Goal: Task Accomplishment & Management: Use online tool/utility

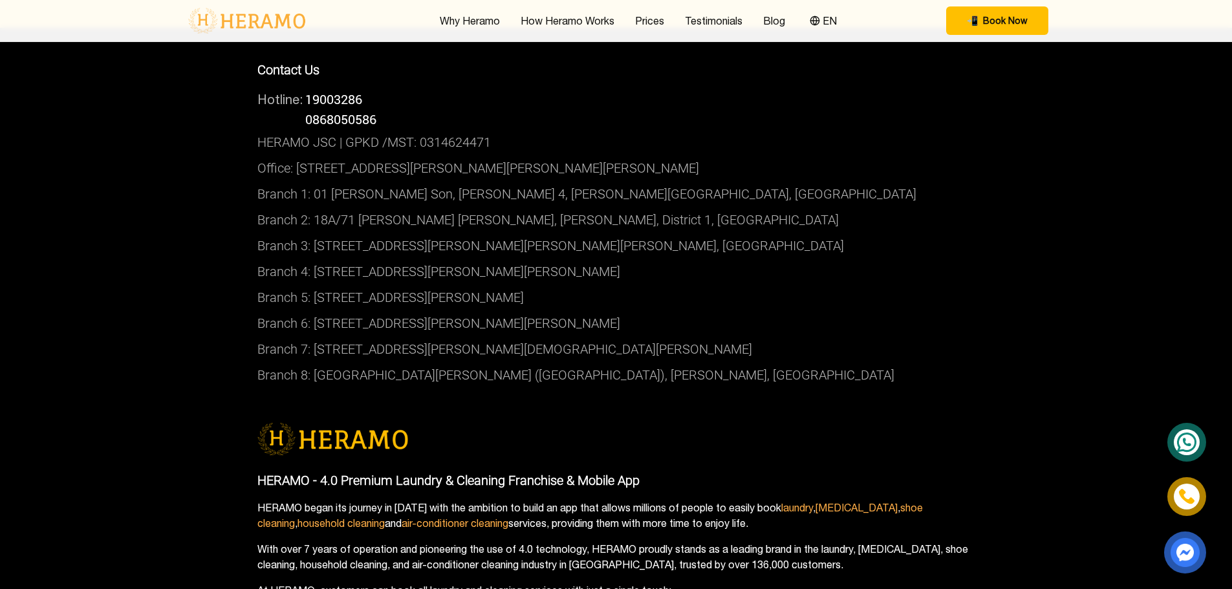
scroll to position [4560, 0]
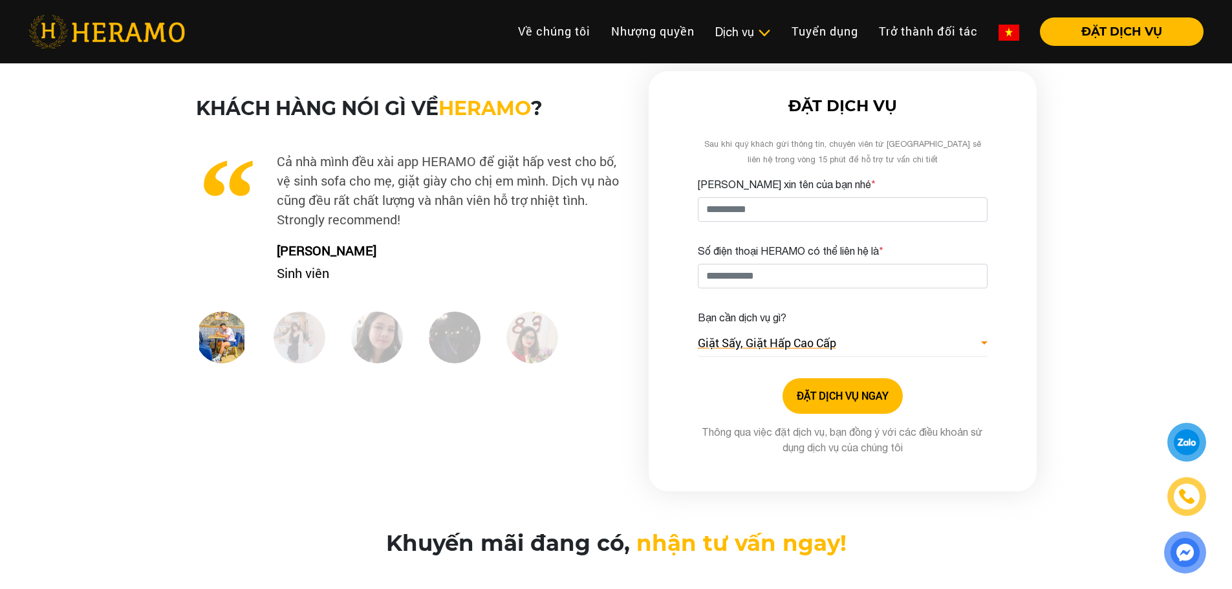
click at [836, 336] on span "Giặt Sấy, Giặt Hấp Cao Cấp" at bounding box center [767, 342] width 138 height 17
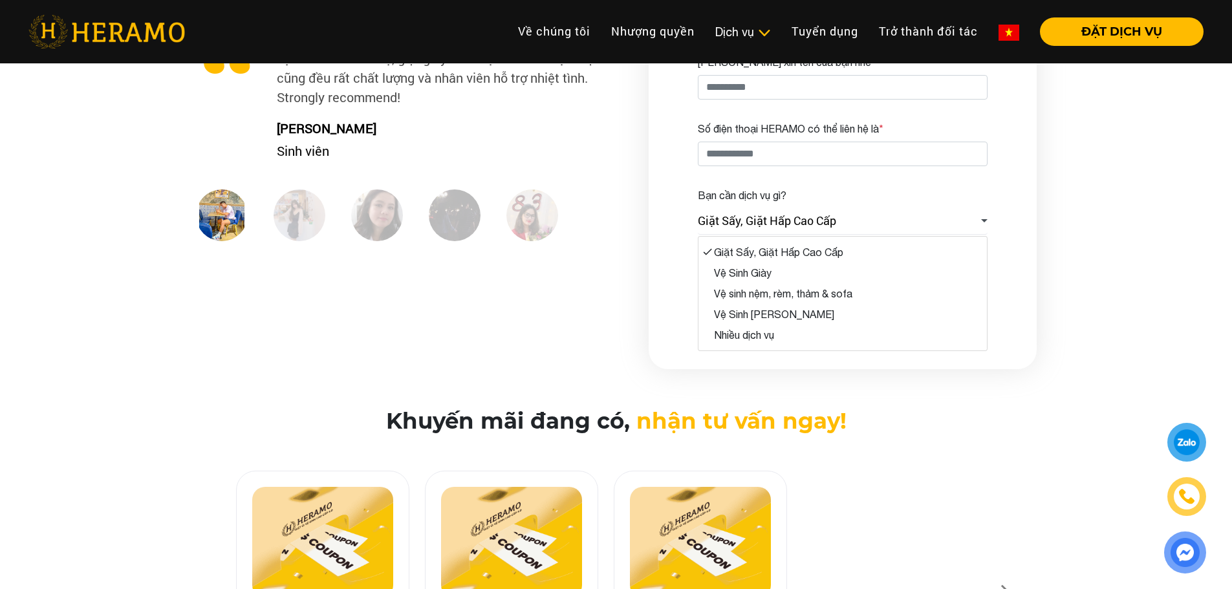
scroll to position [129, 0]
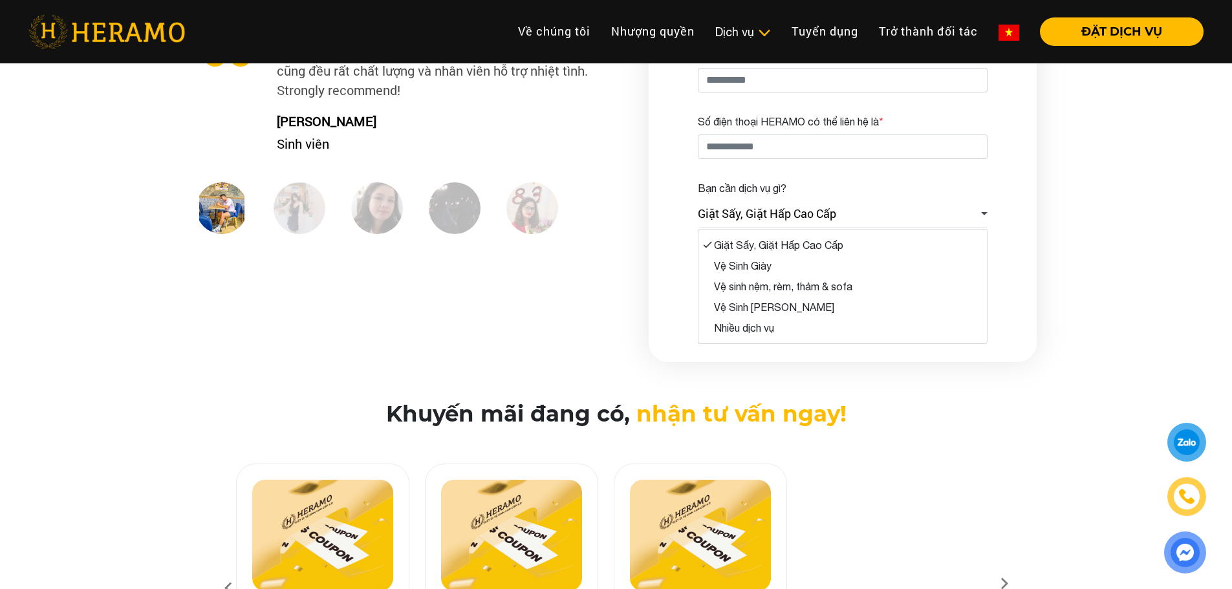
click at [1038, 355] on div "ĐẶT DỊCH VỤ Sau khi quý khách gửi thông tin, chuyên viên từ [GEOGRAPHIC_DATA] s…" at bounding box center [842, 152] width 409 height 420
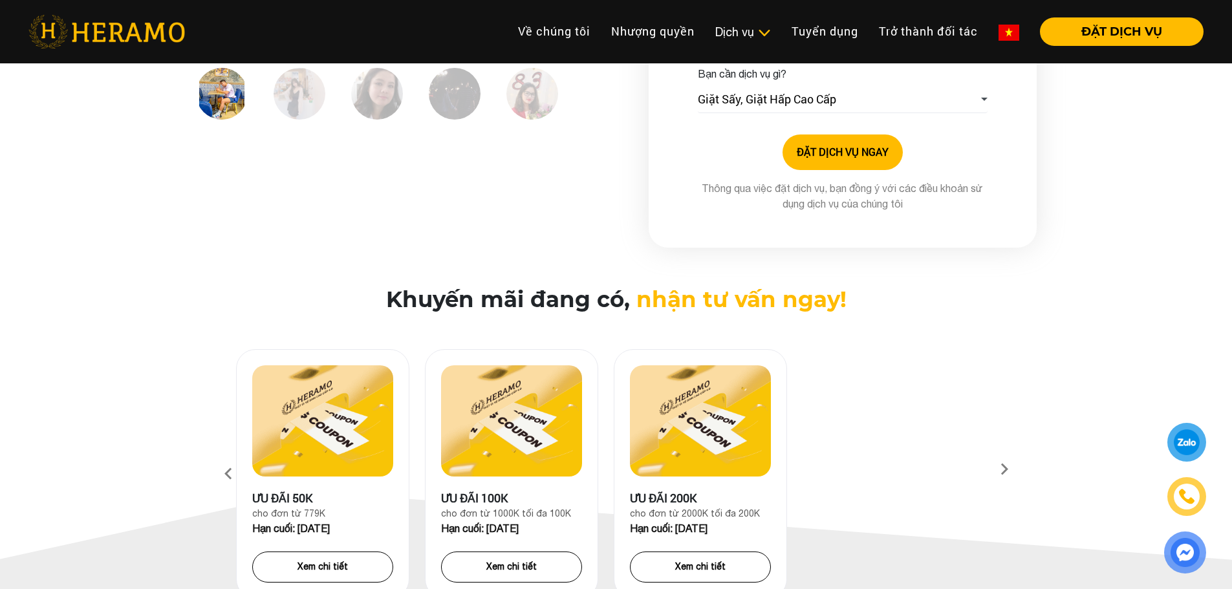
scroll to position [323, 0]
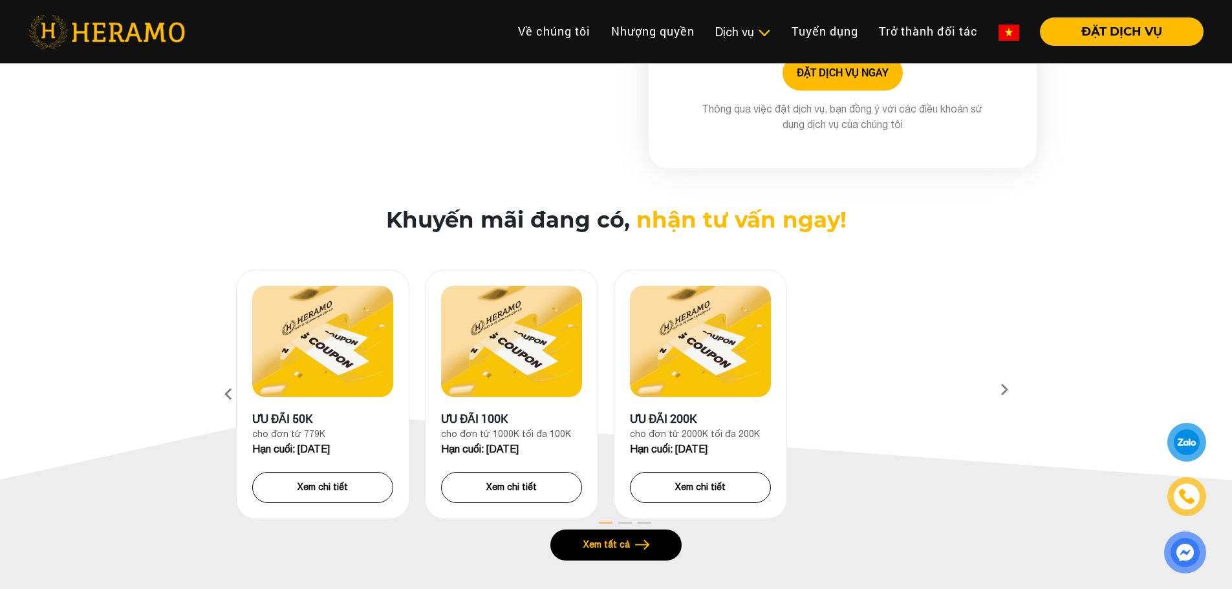
click at [1186, 559] on img at bounding box center [1184, 553] width 35 height 34
